Goal: Task Accomplishment & Management: Complete application form

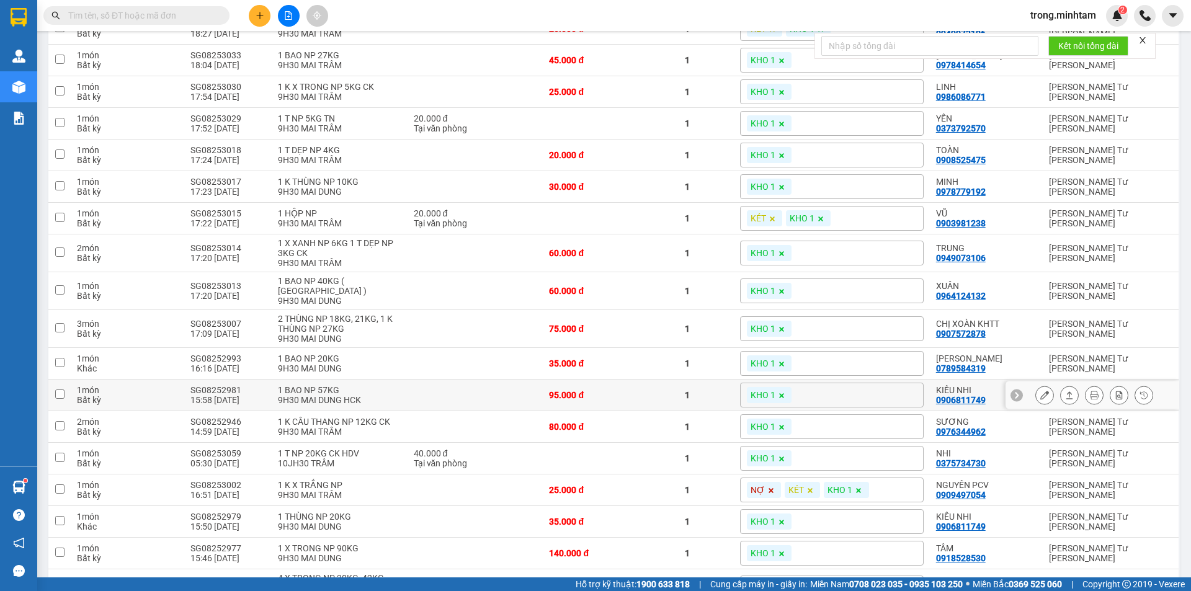
scroll to position [83, 0]
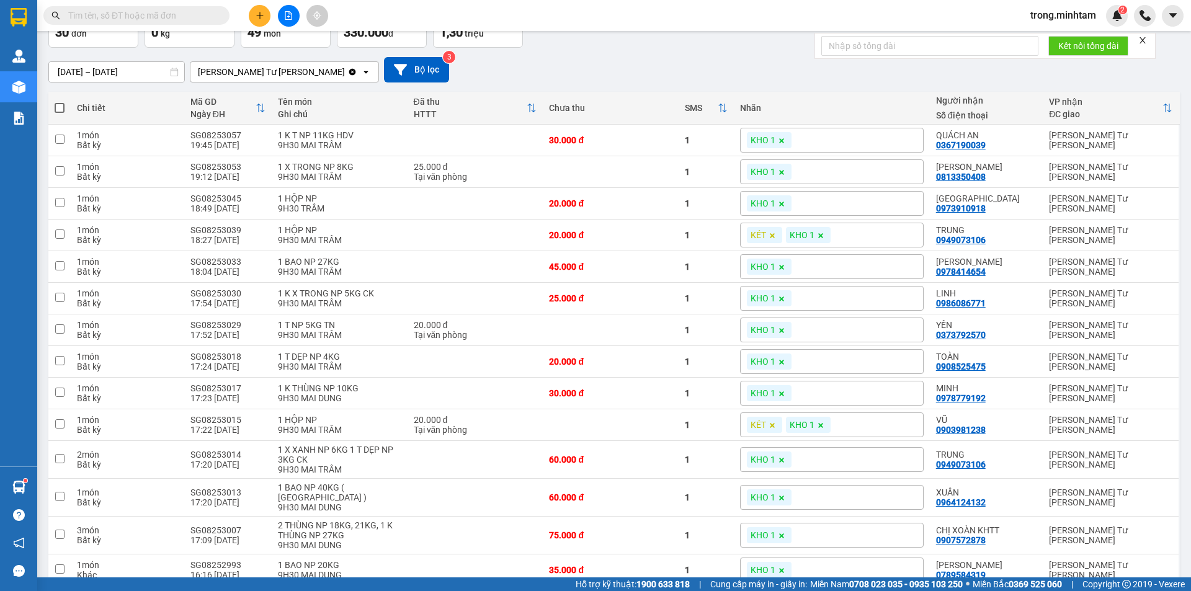
drag, startPoint x: 145, startPoint y: 4, endPoint x: 143, endPoint y: 14, distance: 10.6
click at [145, 5] on div "Kết quả [PERSON_NAME] ( 0 ) Bộ lọc No Data trong.[PERSON_NAME] 2" at bounding box center [595, 15] width 1191 height 31
click at [143, 14] on input "text" at bounding box center [141, 16] width 146 height 14
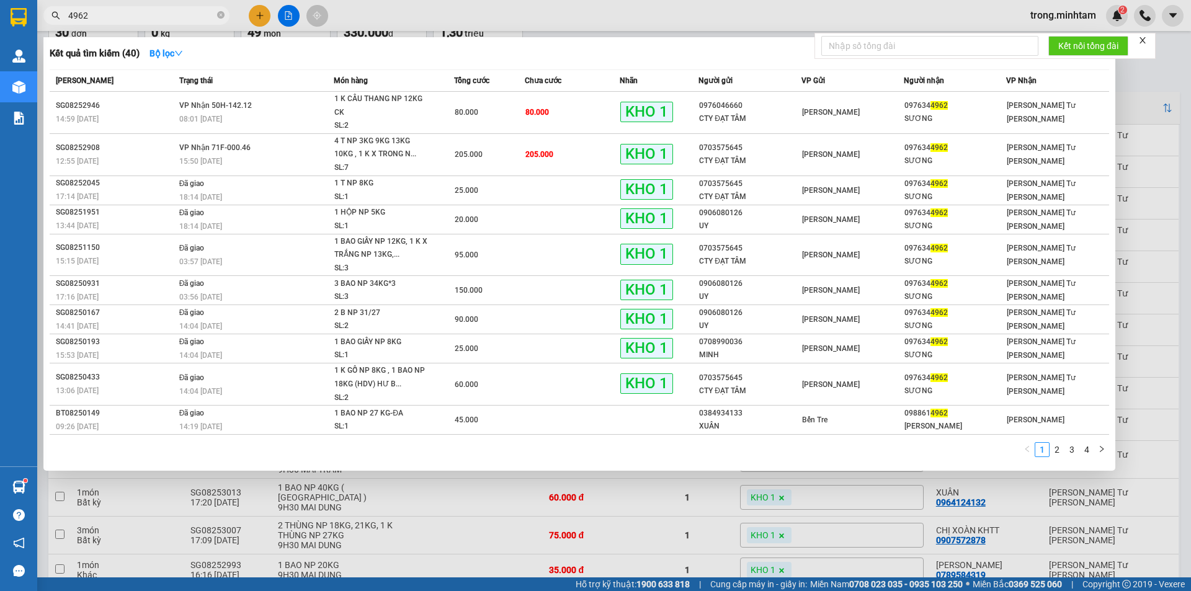
click at [77, 16] on input "4962" at bounding box center [141, 16] width 146 height 14
click at [73, 17] on input "4962" at bounding box center [141, 16] width 146 height 14
type input "44962"
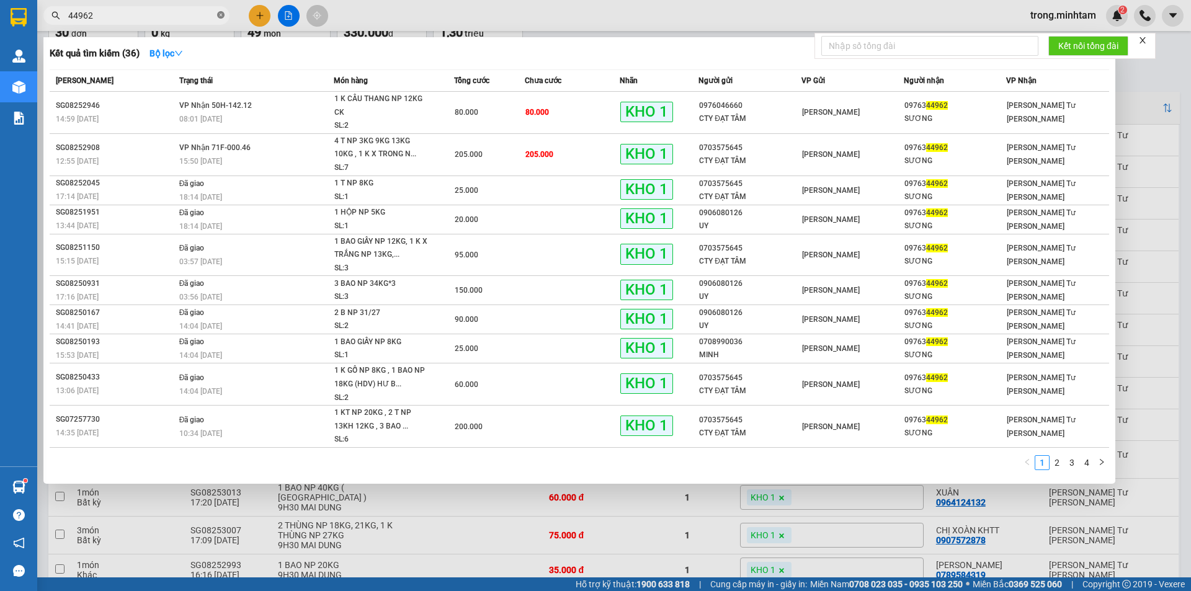
click at [223, 17] on icon "close-circle" at bounding box center [220, 14] width 7 height 7
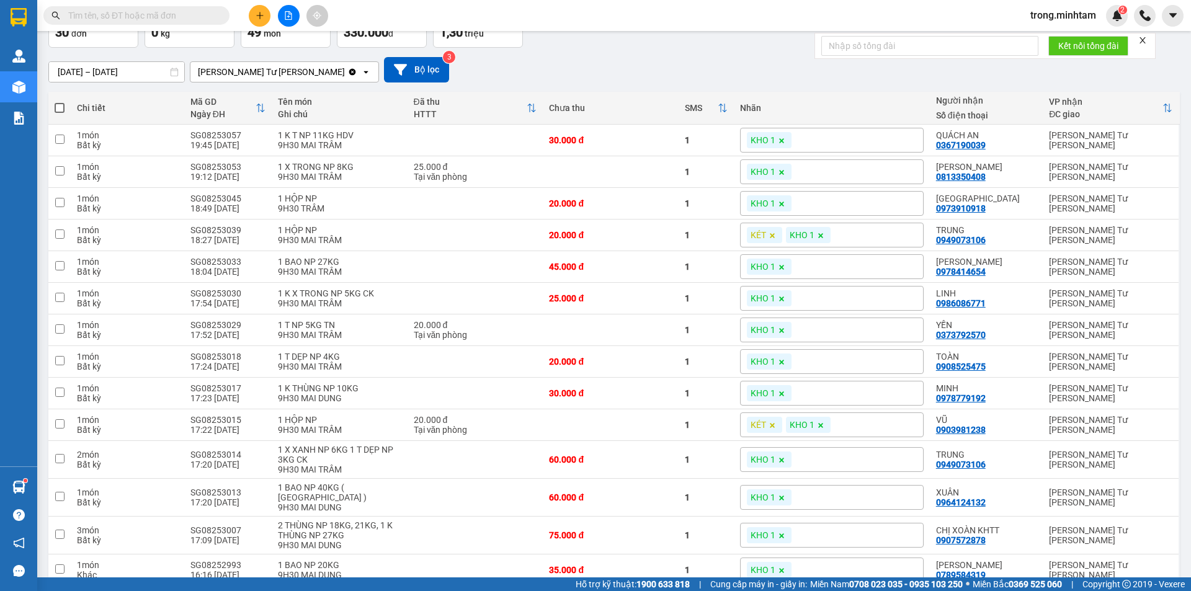
click at [178, 17] on input "text" at bounding box center [141, 16] width 146 height 14
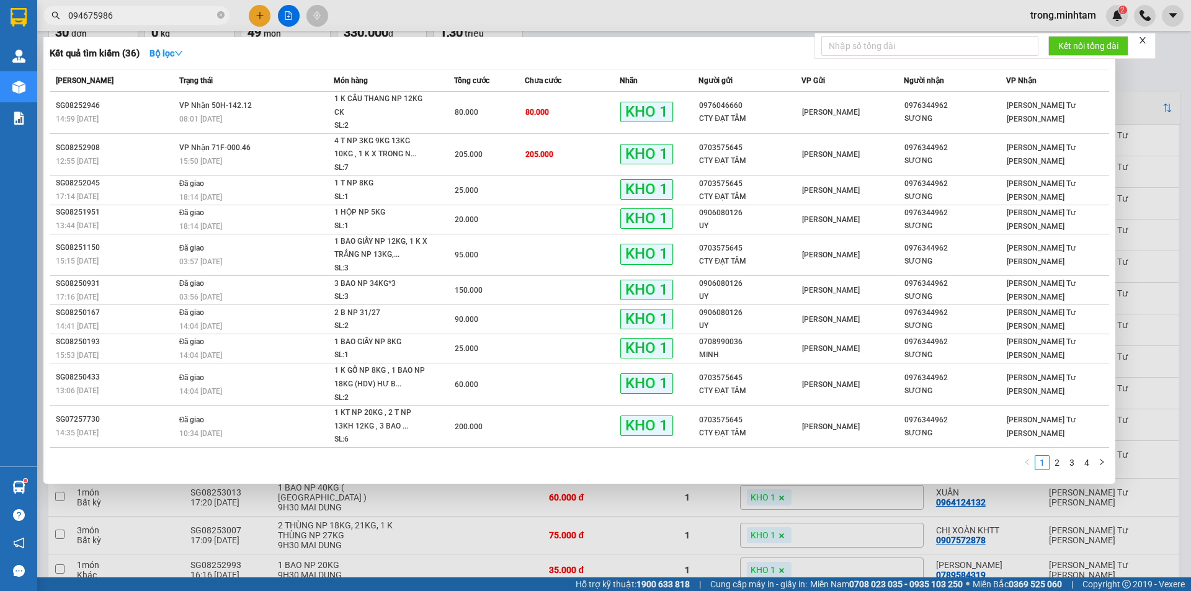
type input "0946759869"
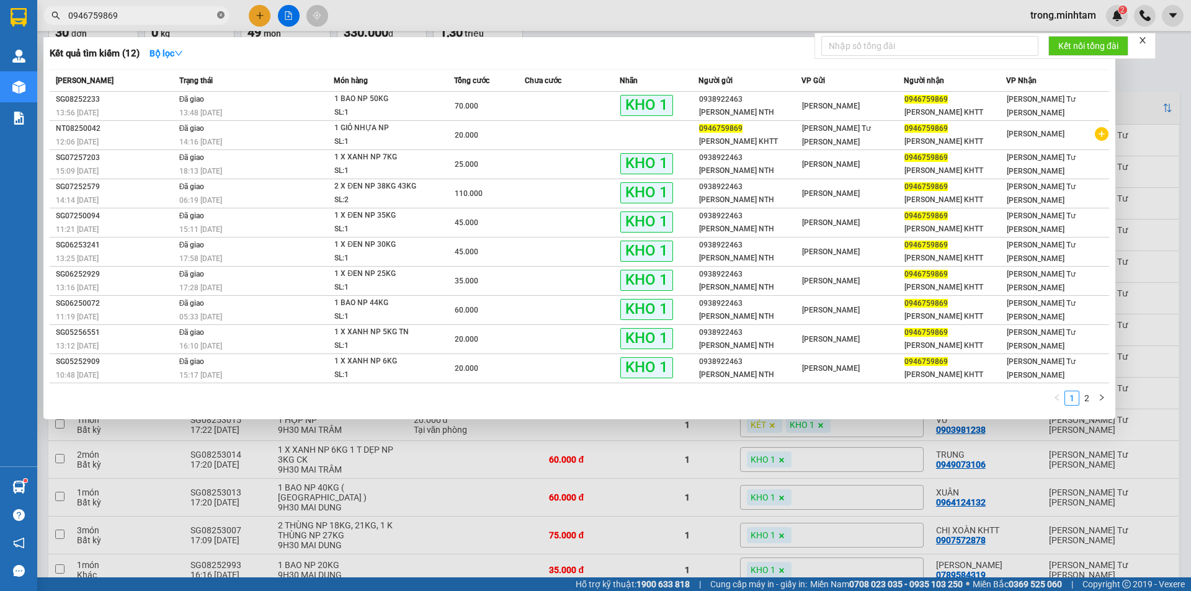
click at [224, 20] on span at bounding box center [220, 16] width 7 height 12
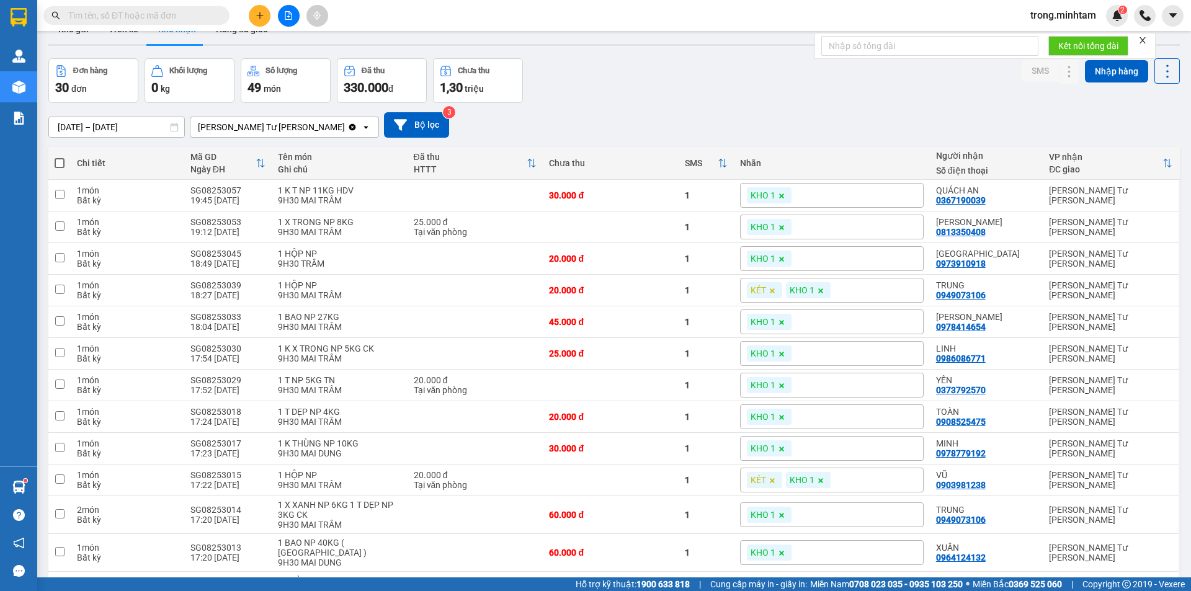
scroll to position [0, 0]
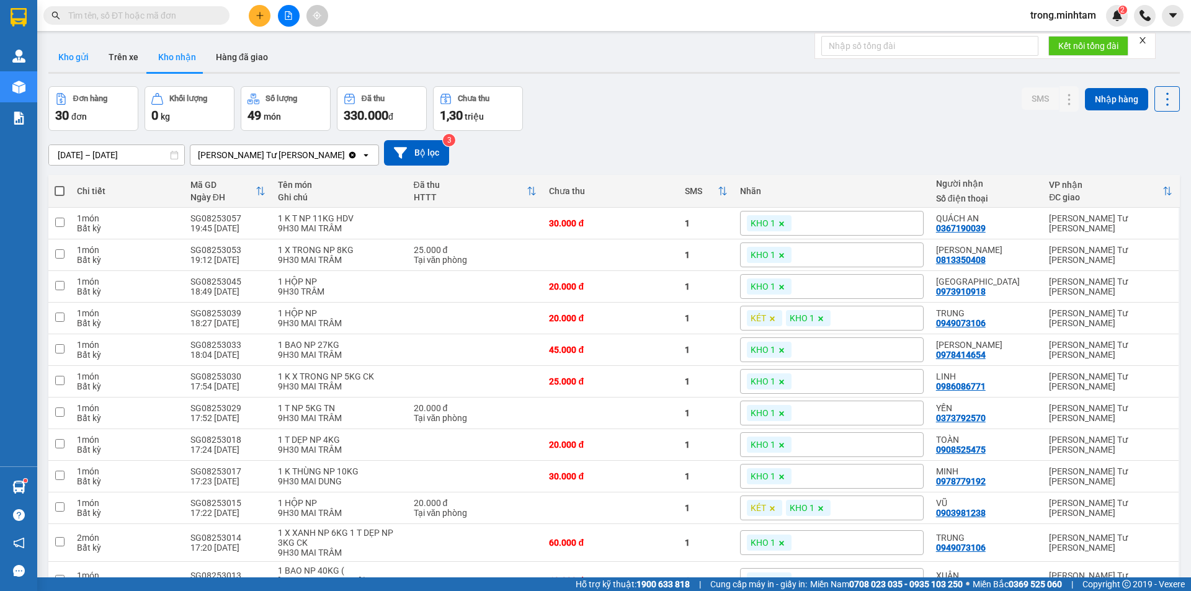
click at [75, 61] on button "Kho gửi" at bounding box center [73, 57] width 50 height 30
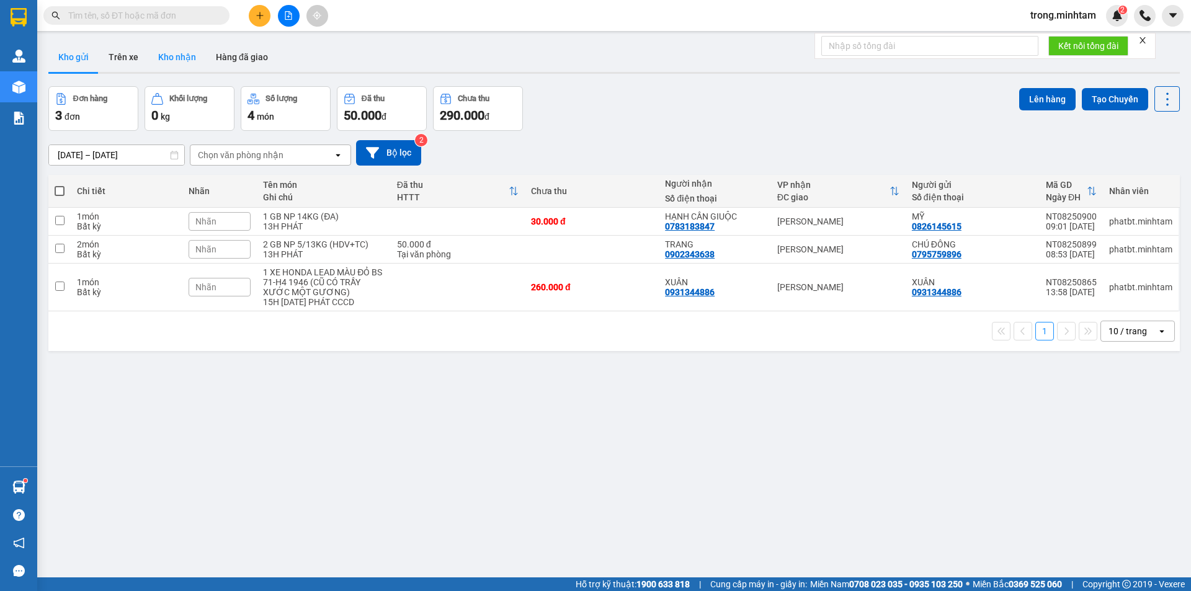
click at [161, 55] on button "Kho nhận" at bounding box center [177, 57] width 58 height 30
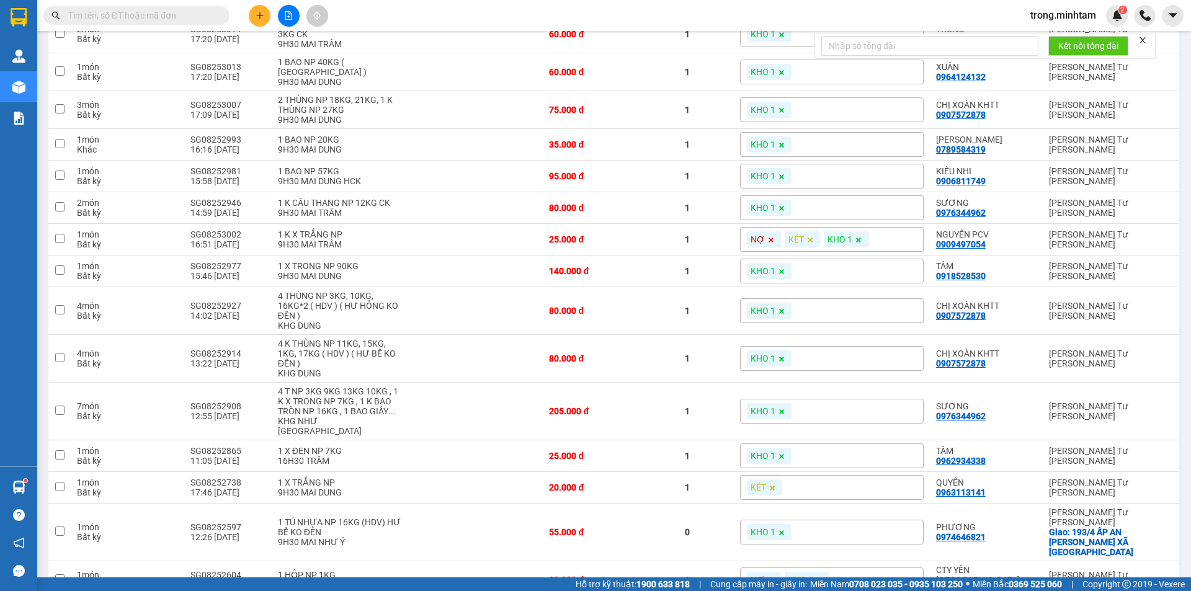
scroll to position [476, 0]
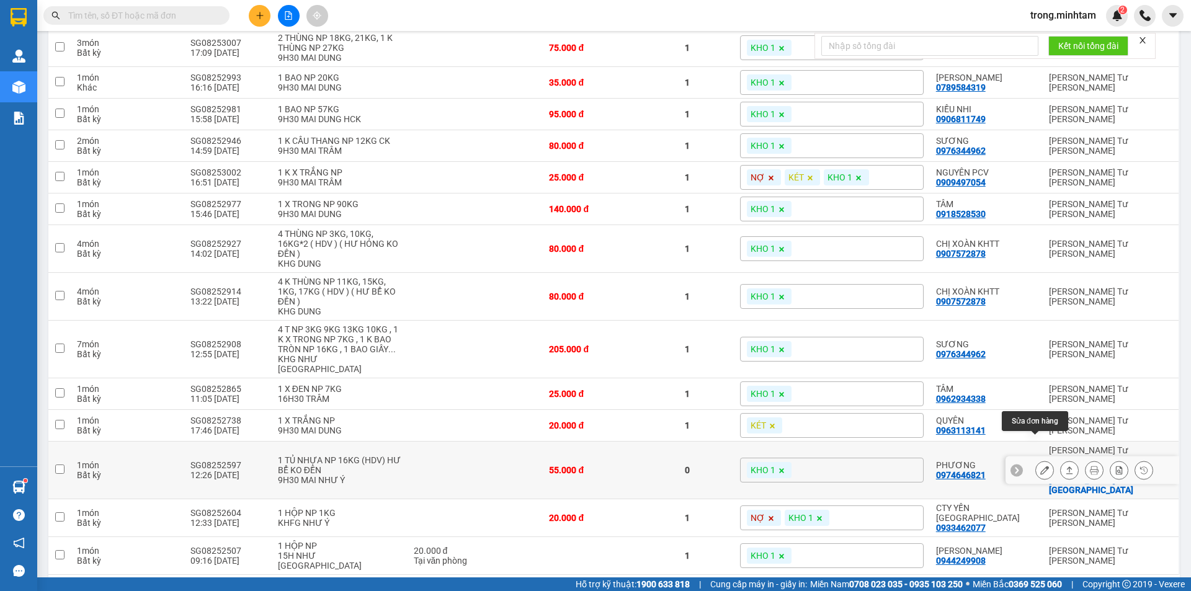
click at [1041, 460] on button at bounding box center [1044, 471] width 17 height 22
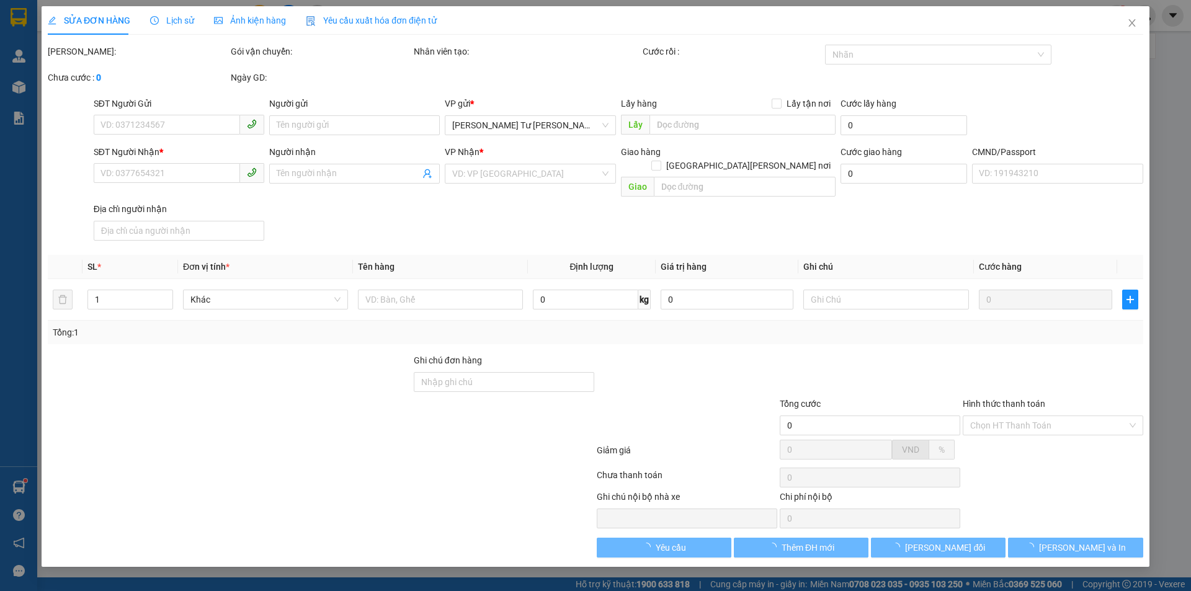
type input "0973470721"
type input "NHƯ"
type input "0974646821"
type input "PHƯƠNG"
checkbox input "true"
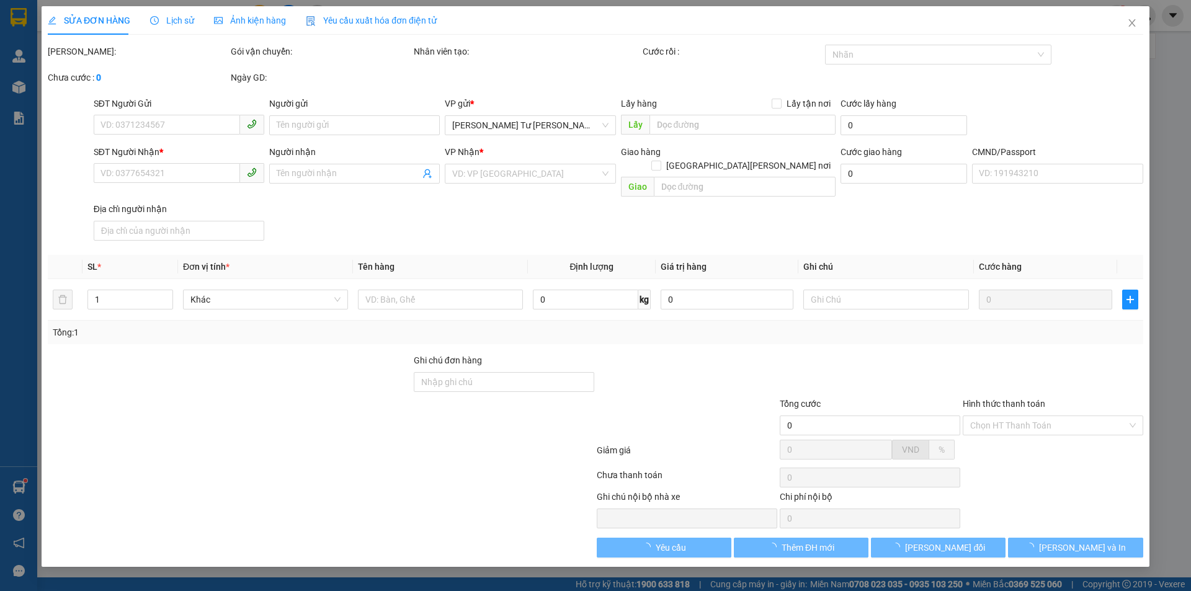
type input "193/4 ẤP AN NGHĨA XÃ AN HÓA"
type input "HCK / PHÍ GTN CHƯA THU 120K KLLĐ"
type input "55.000"
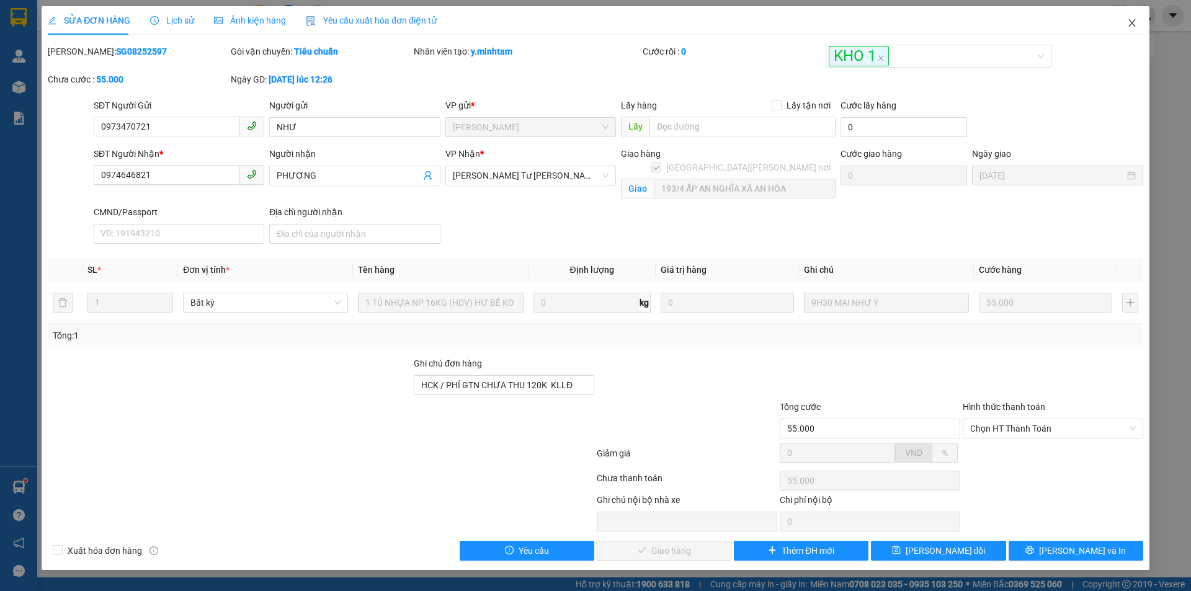
click at [1141, 24] on span "Close" at bounding box center [1131, 23] width 35 height 35
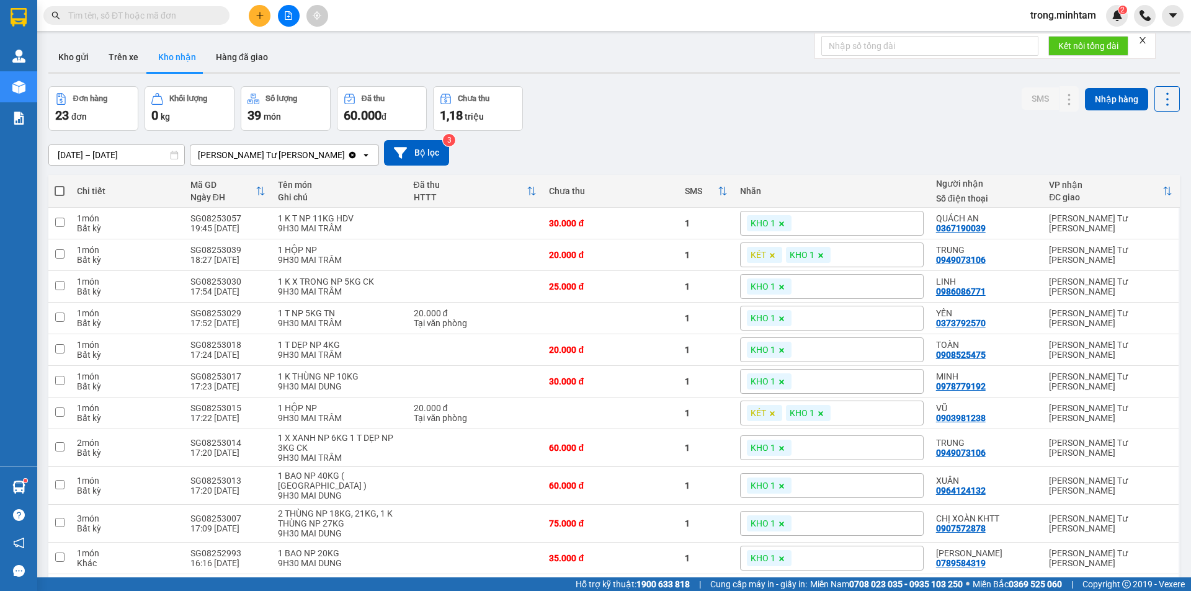
click at [1145, 39] on icon "close" at bounding box center [1142, 40] width 6 height 6
click at [75, 57] on button "Kho gửi" at bounding box center [73, 57] width 50 height 30
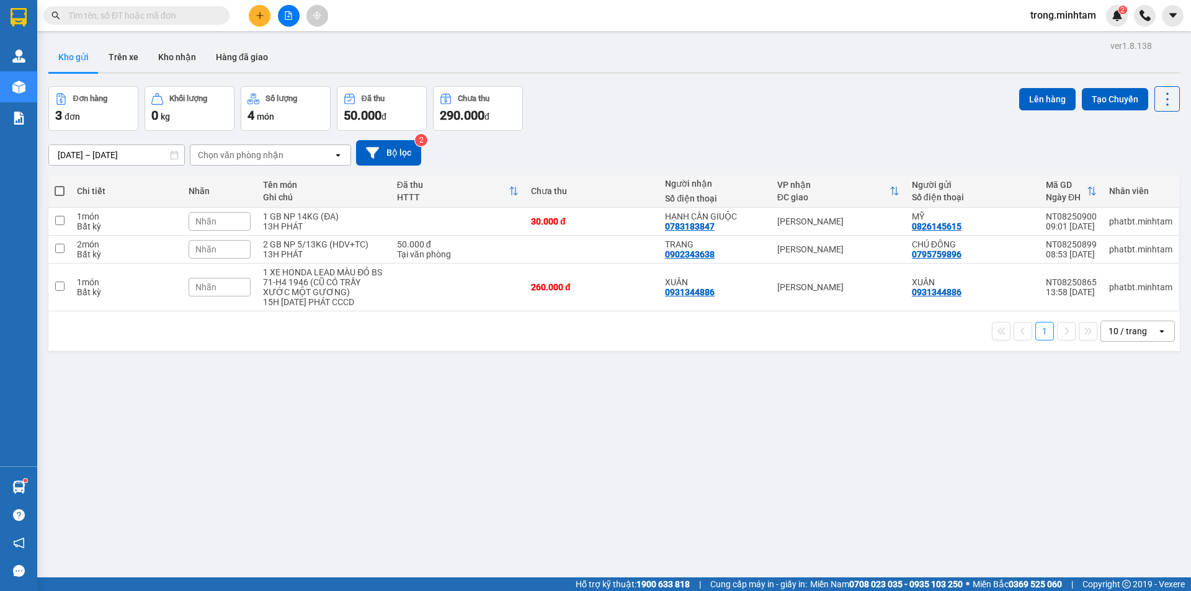
drag, startPoint x: 171, startPoint y: 22, endPoint x: 177, endPoint y: 18, distance: 8.1
click at [171, 22] on span at bounding box center [136, 15] width 186 height 19
click at [177, 18] on input "text" at bounding box center [141, 16] width 146 height 14
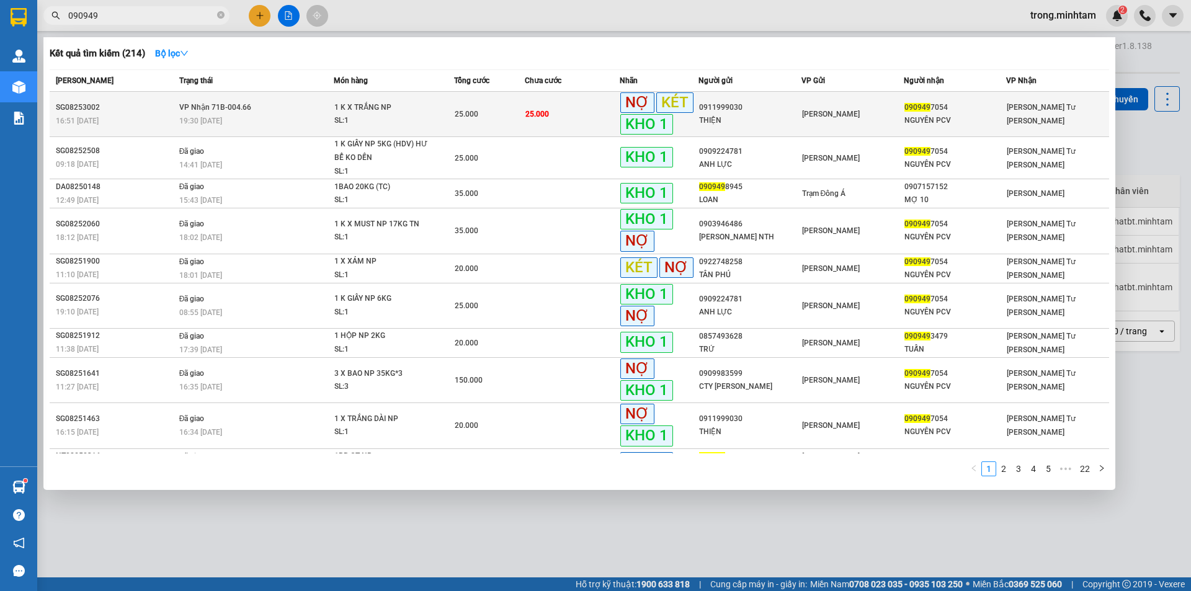
type input "090949"
click at [486, 118] on div "25.000" at bounding box center [490, 114] width 70 height 14
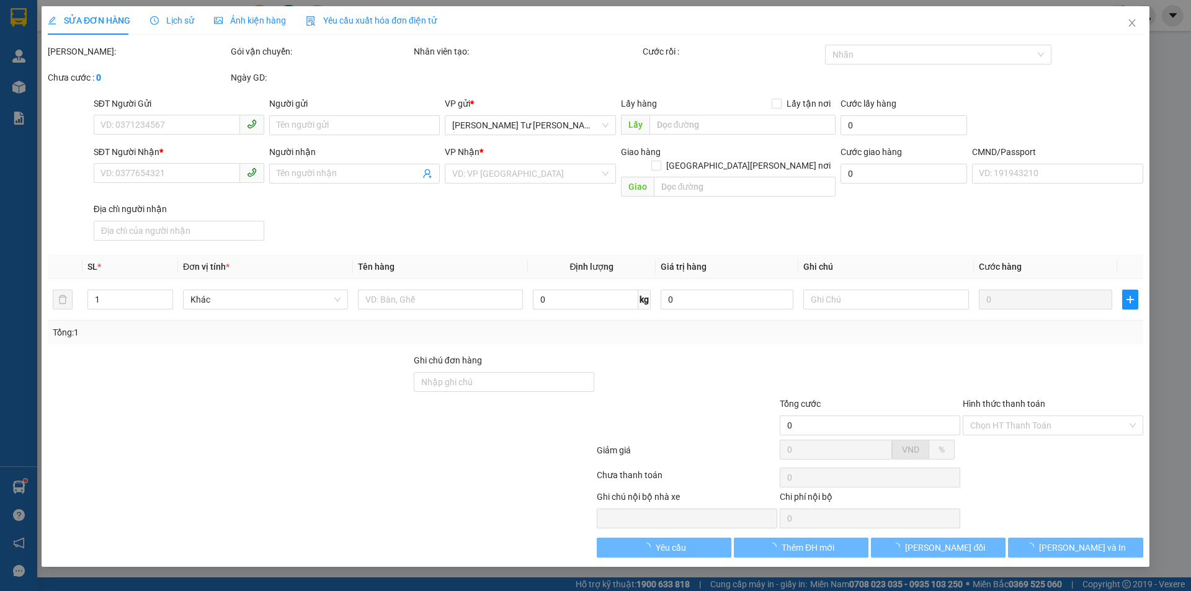
type input "0911999030"
type input "THIỆN"
type input "0909497054"
type input "NGUYÊN PCV"
type input "HC / k gọi"
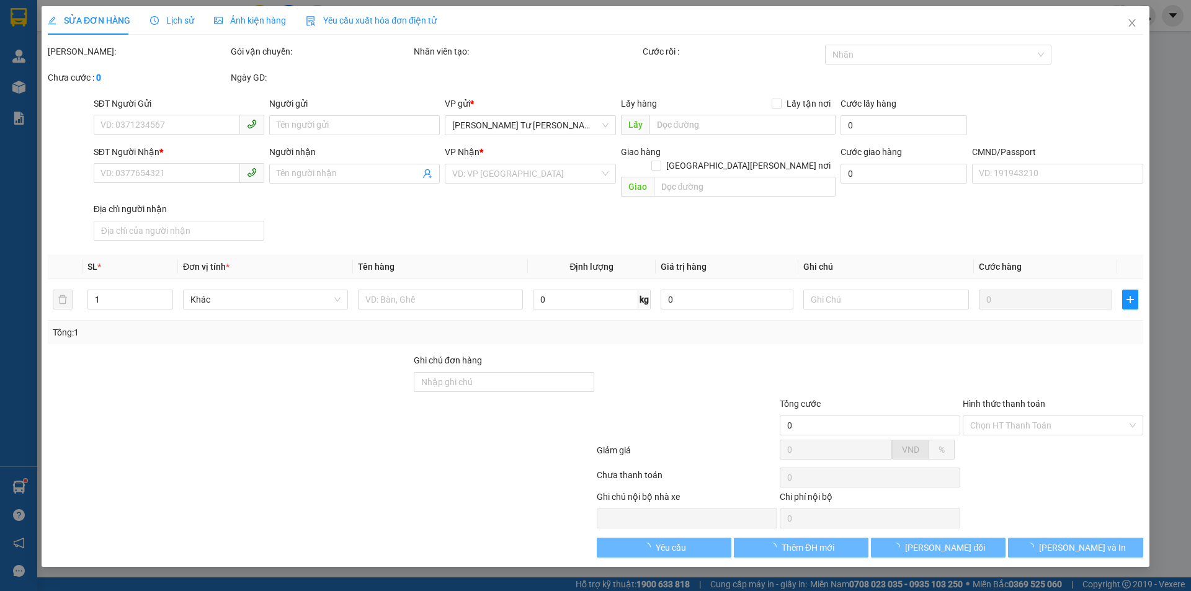
type input "25.000"
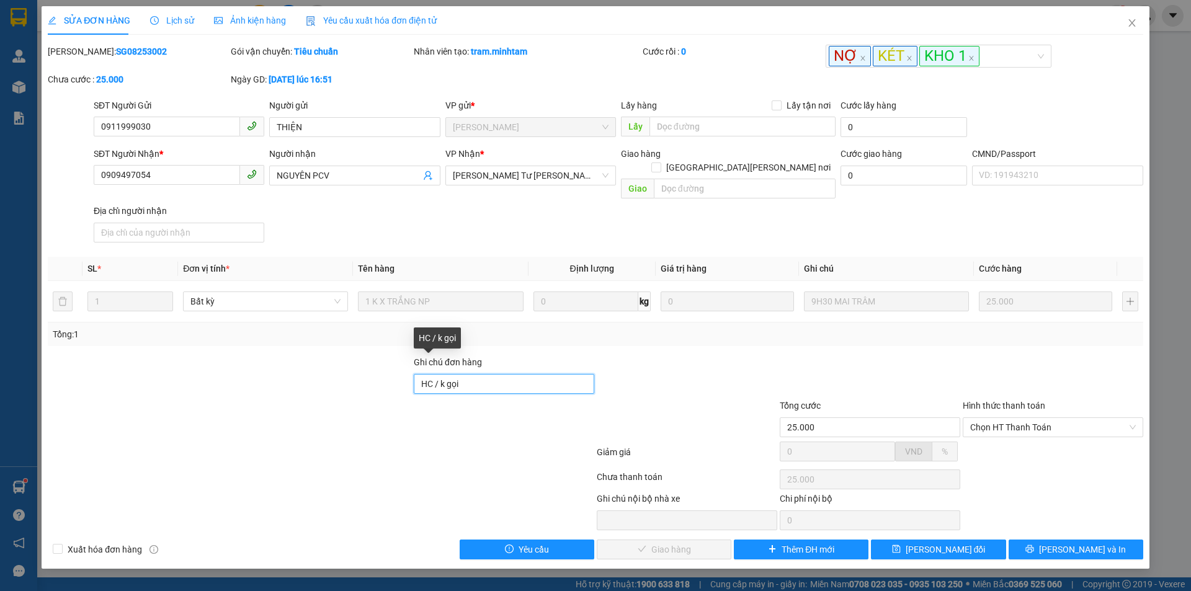
click at [478, 374] on input "HC / k gọi" at bounding box center [504, 384] width 180 height 20
type input "HC / k gọi/ [PERSON_NAME]"
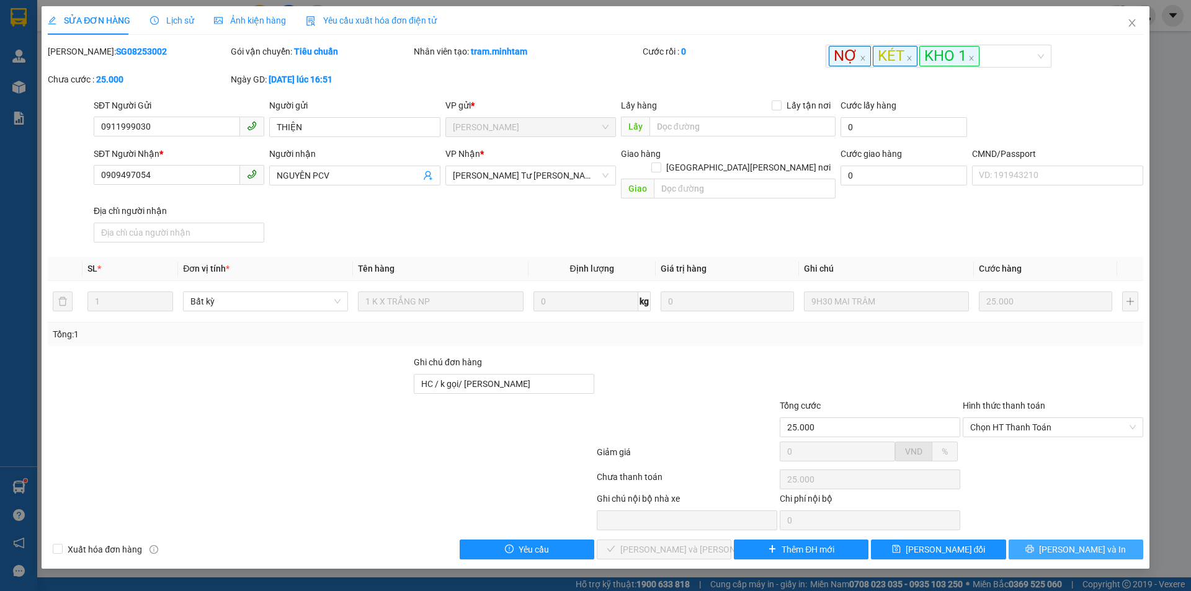
click at [1094, 543] on span "[PERSON_NAME] và In" at bounding box center [1082, 550] width 87 height 14
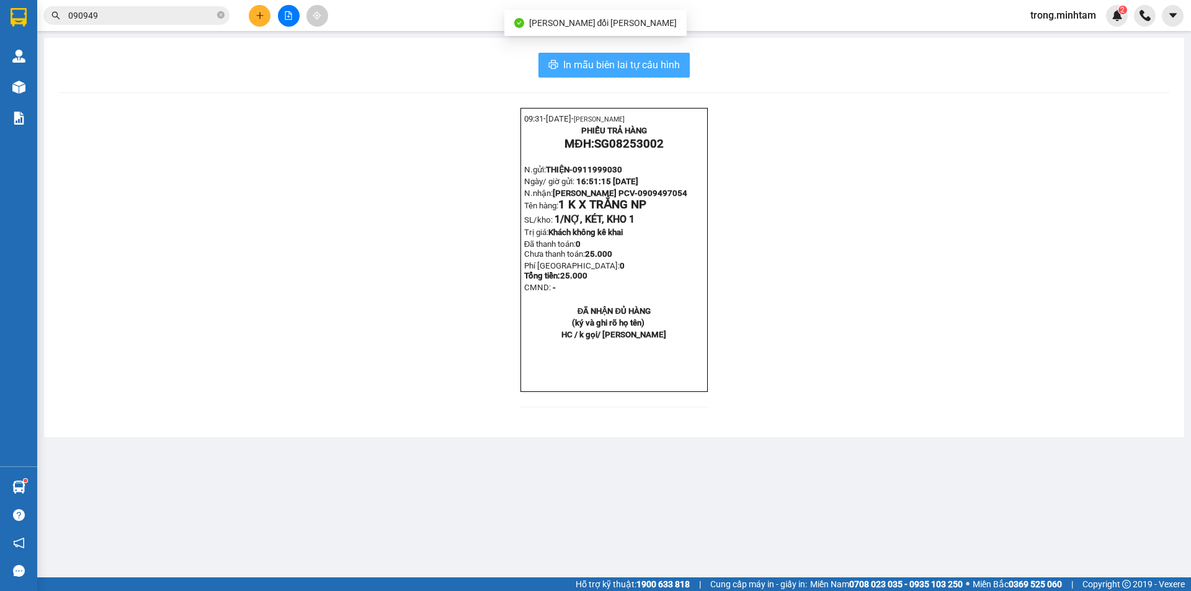
click at [608, 55] on button "In mẫu biên lai tự cấu hình" at bounding box center [613, 65] width 151 height 25
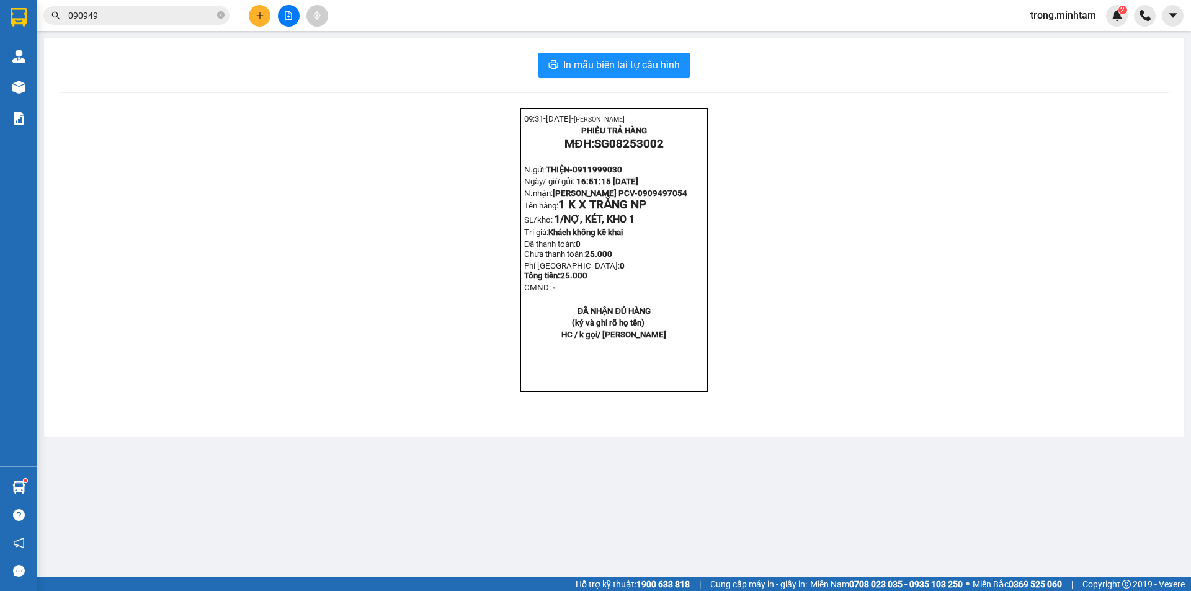
click at [1092, 12] on span "trong.minhtam" at bounding box center [1063, 15] width 86 height 16
click at [1064, 33] on span "Đăng xuất" at bounding box center [1068, 39] width 60 height 14
